Goal: Navigation & Orientation: Find specific page/section

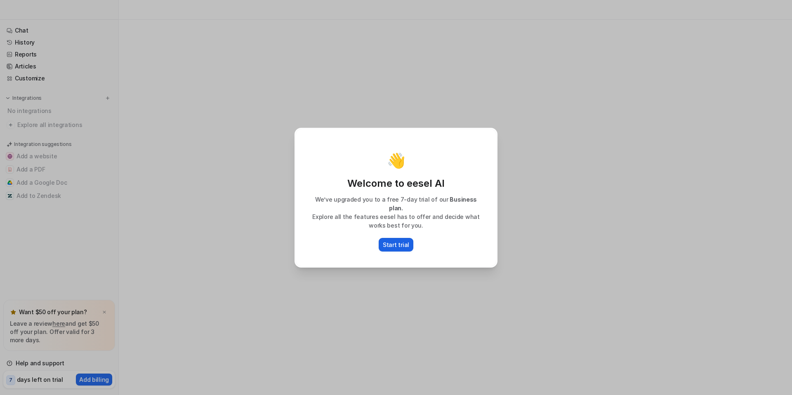
click at [398, 241] on p "Start trial" at bounding box center [396, 245] width 26 height 9
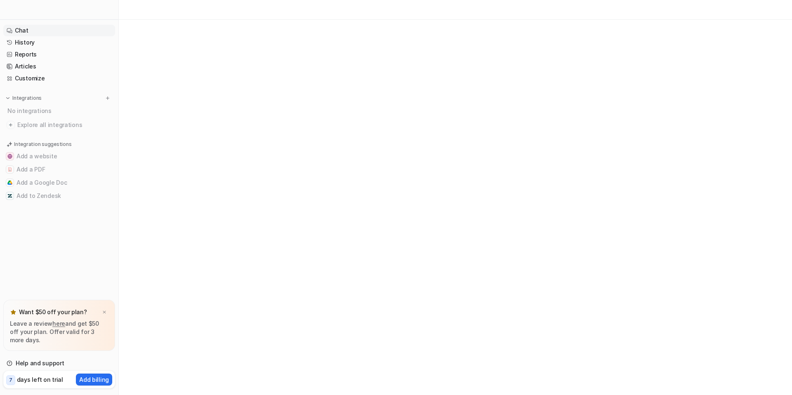
click at [20, 35] on link "Chat" at bounding box center [59, 31] width 112 height 12
click at [23, 43] on link "History" at bounding box center [59, 43] width 112 height 12
